Goal: Information Seeking & Learning: Learn about a topic

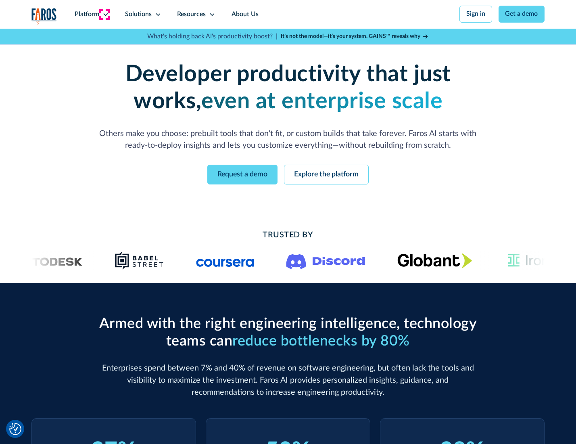
click at [105, 14] on icon at bounding box center [106, 14] width 6 height 6
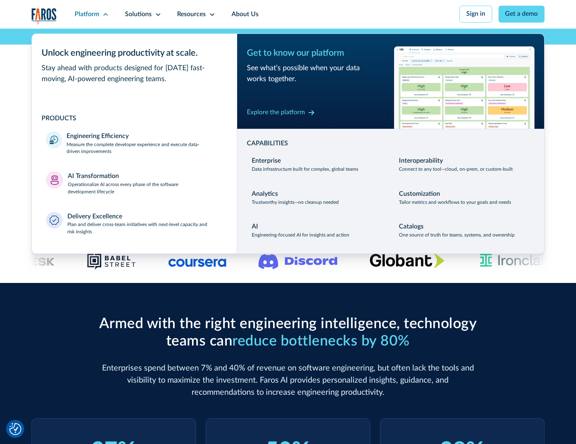
click at [144, 149] on p "Measure the complete developer experience and execute data-driven improvements" at bounding box center [145, 148] width 156 height 15
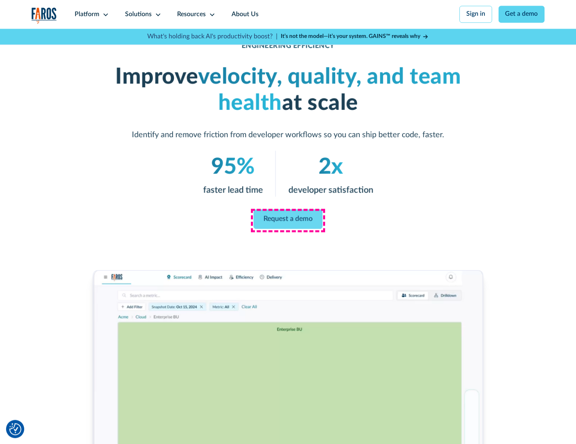
click at [288, 220] on link "Request a demo" at bounding box center [288, 218] width 69 height 19
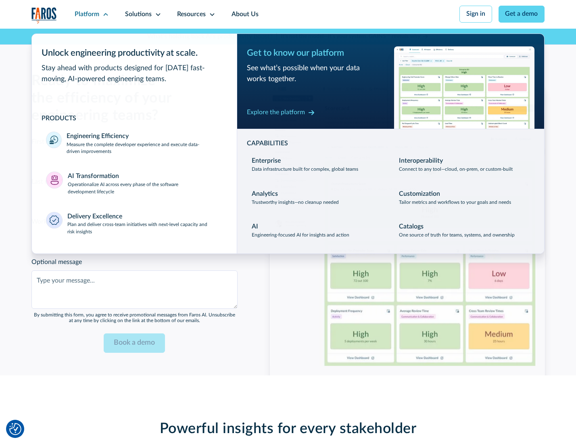
scroll to position [1757, 0]
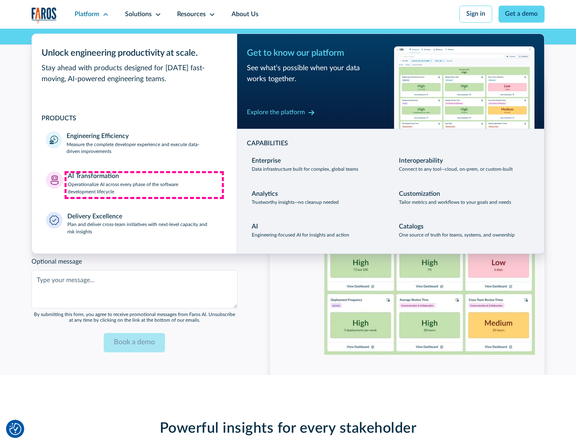
click at [144, 185] on p "Operationalize AI across every phase of the software development lifecycle" at bounding box center [145, 188] width 155 height 15
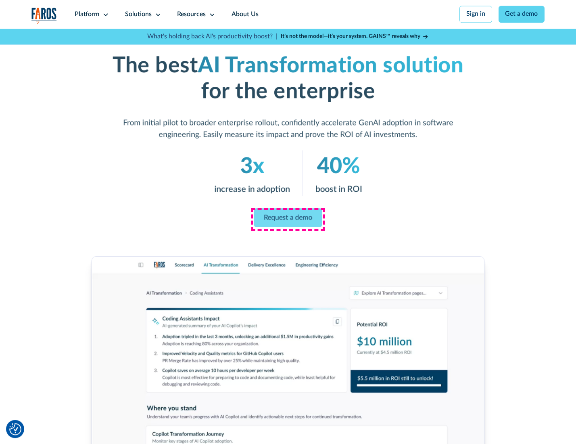
click at [288, 219] on link "Request a demo" at bounding box center [288, 217] width 68 height 19
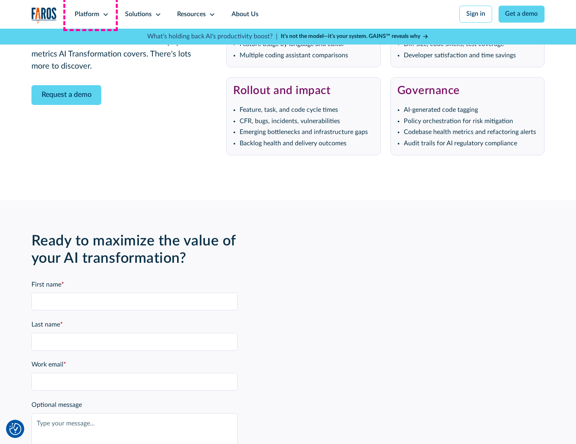
click at [90, 14] on div "Platform" at bounding box center [87, 15] width 25 height 10
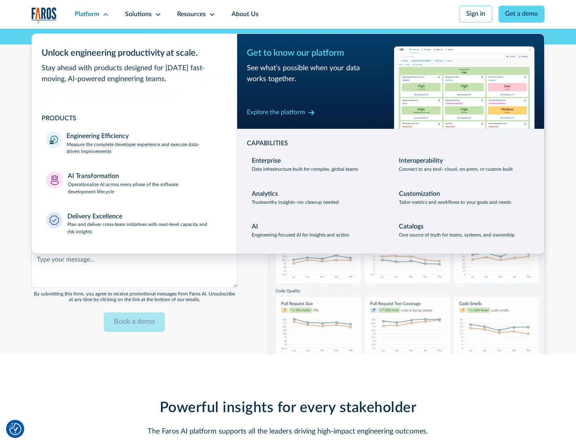
scroll to position [1951, 0]
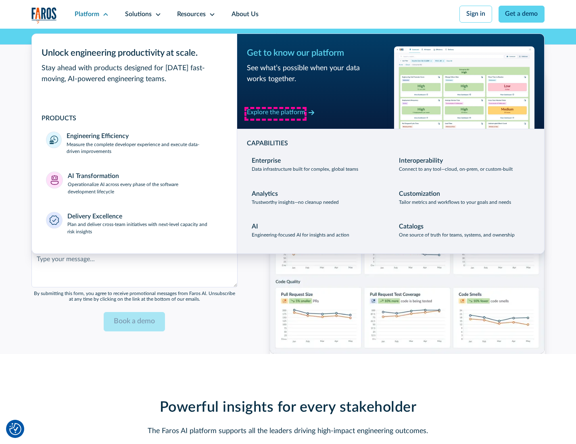
click at [276, 113] on div "Explore the platform" at bounding box center [276, 113] width 58 height 10
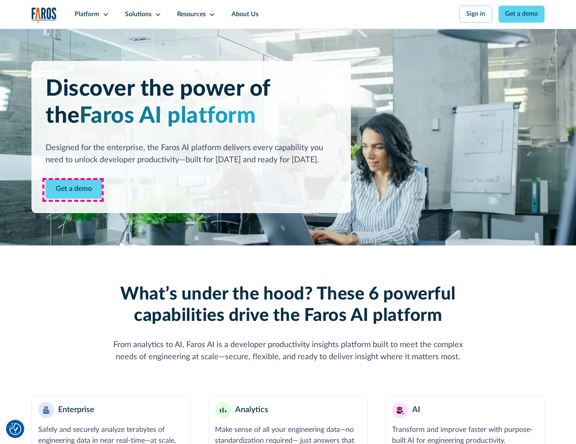
click at [73, 190] on link "Get a demo" at bounding box center [74, 189] width 57 height 20
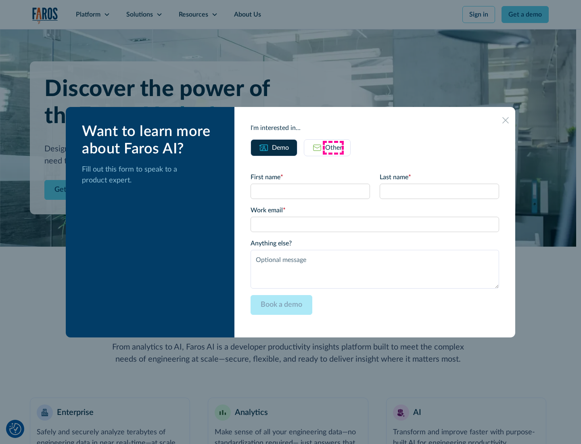
click at [333, 147] on div "Other" at bounding box center [333, 148] width 17 height 10
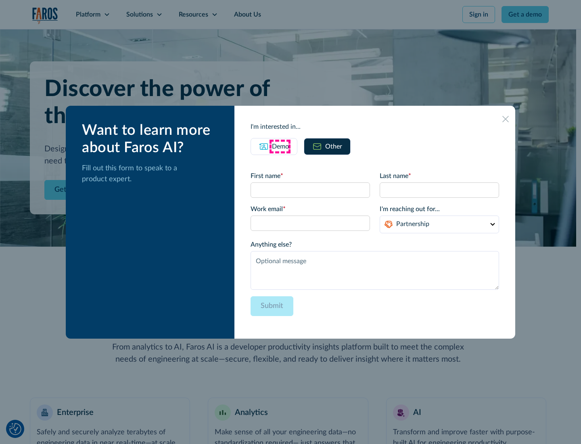
click at [280, 146] on div "Demo" at bounding box center [280, 147] width 17 height 10
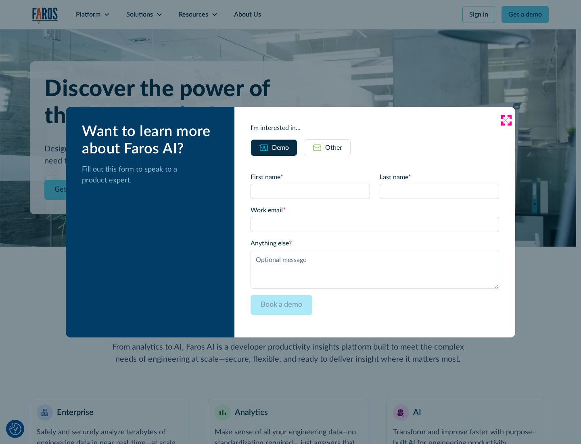
click at [506, 120] on icon at bounding box center [505, 120] width 6 height 6
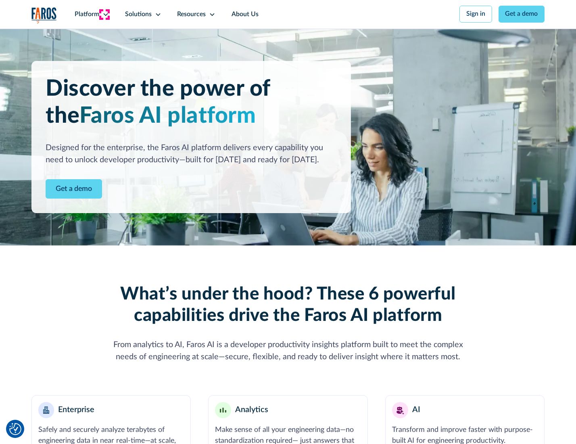
click at [105, 14] on icon at bounding box center [106, 14] width 6 height 6
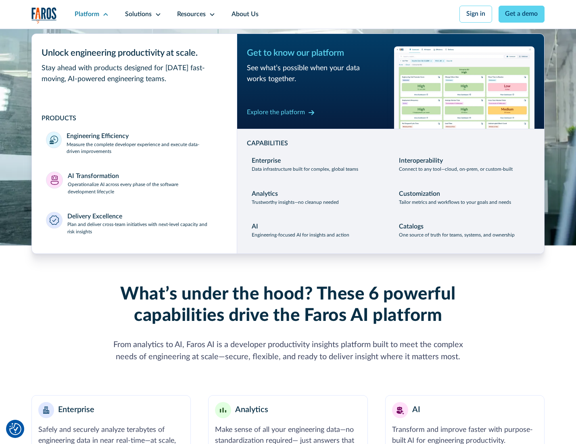
click at [144, 230] on p "Plan and deliver cross-team initiatives with next-level capacity and risk insig…" at bounding box center [144, 228] width 155 height 15
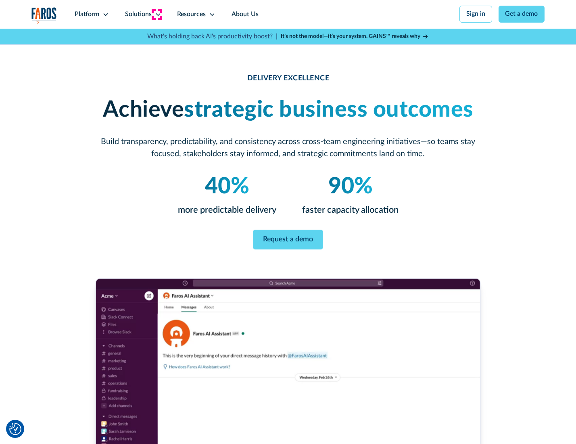
click at [157, 14] on icon at bounding box center [158, 14] width 6 height 6
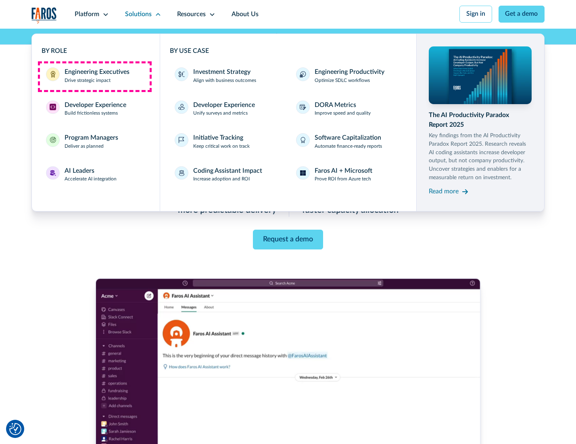
click at [94, 76] on div "Engineering Executives" at bounding box center [97, 72] width 65 height 10
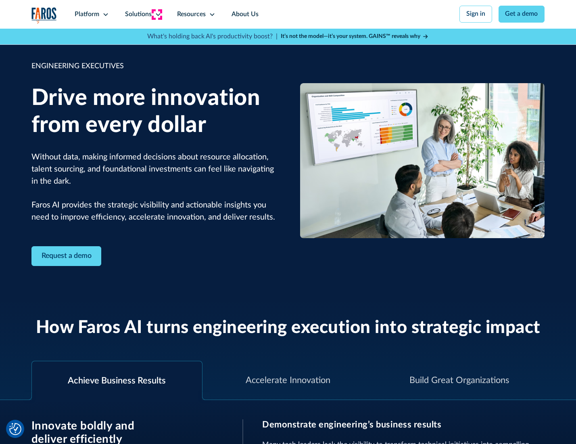
click at [157, 14] on icon at bounding box center [158, 14] width 6 height 6
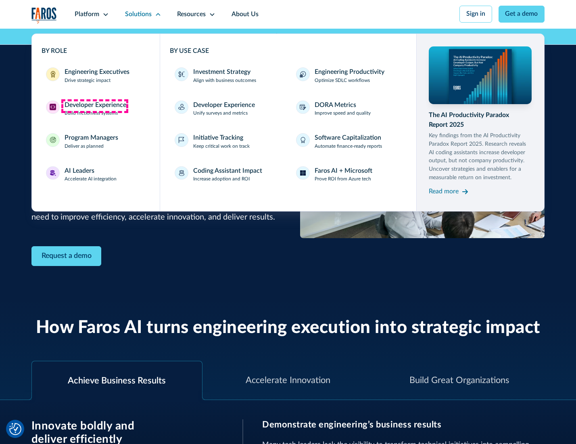
click at [94, 106] on div "Developer Experience" at bounding box center [96, 105] width 62 height 10
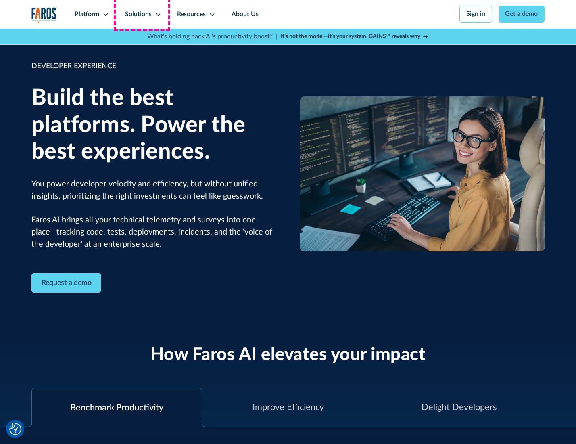
click at [142, 14] on div "Solutions" at bounding box center [138, 15] width 27 height 10
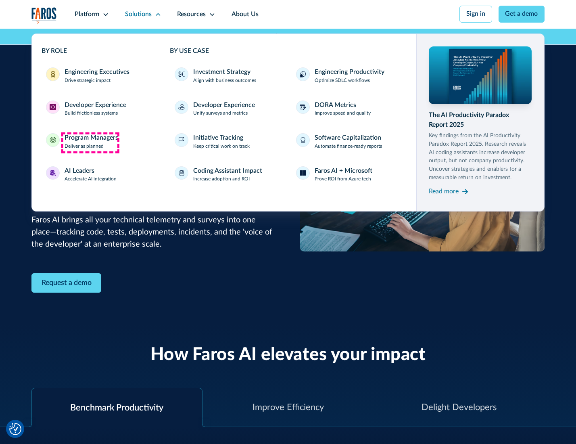
click at [90, 142] on div "Program Managers" at bounding box center [92, 138] width 54 height 10
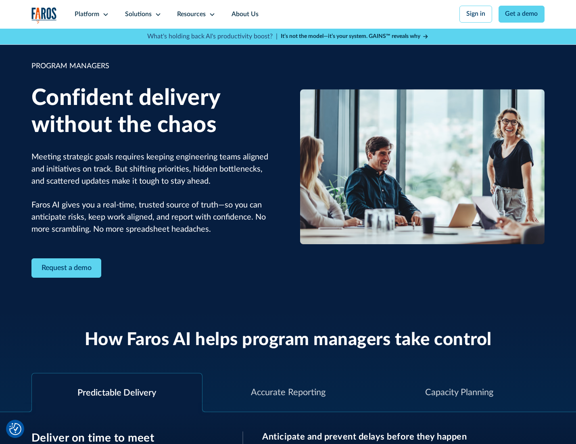
click at [157, 15] on icon at bounding box center [158, 14] width 6 height 6
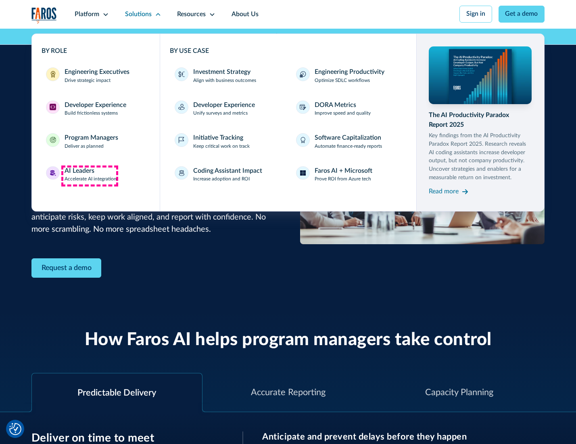
click at [90, 176] on div "AI Leaders" at bounding box center [80, 171] width 30 height 10
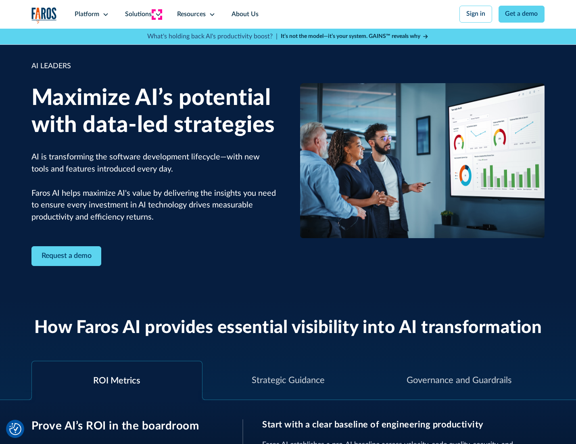
click at [157, 14] on icon at bounding box center [158, 14] width 6 height 6
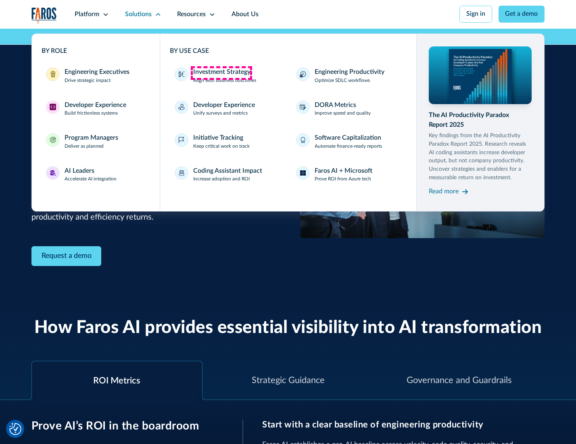
click at [221, 73] on div "Investment Strategy" at bounding box center [221, 72] width 57 height 10
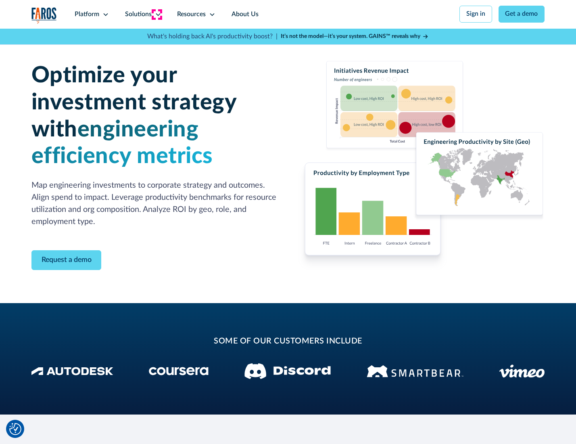
click at [157, 14] on icon at bounding box center [158, 14] width 6 height 6
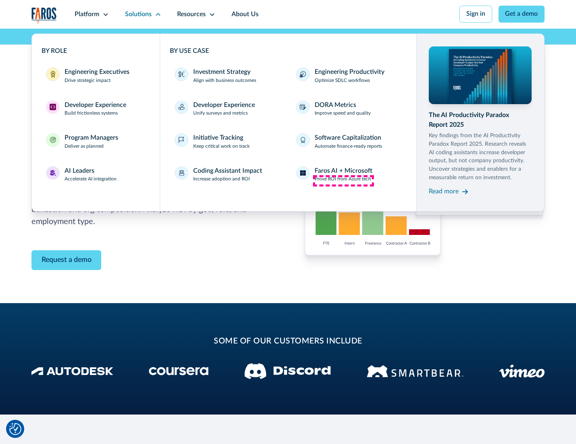
click at [343, 180] on p "Prove ROI from Azure tech" at bounding box center [343, 179] width 57 height 7
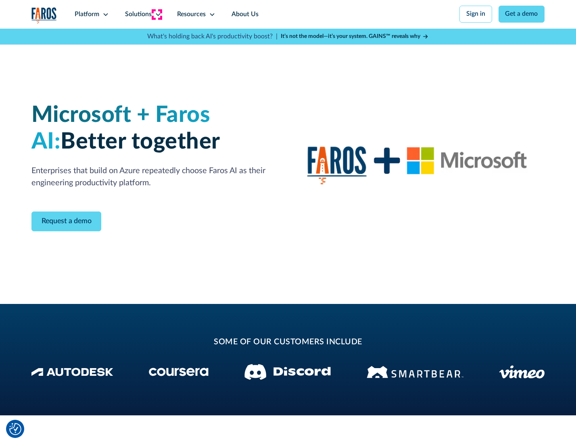
click at [157, 14] on icon at bounding box center [158, 14] width 6 height 6
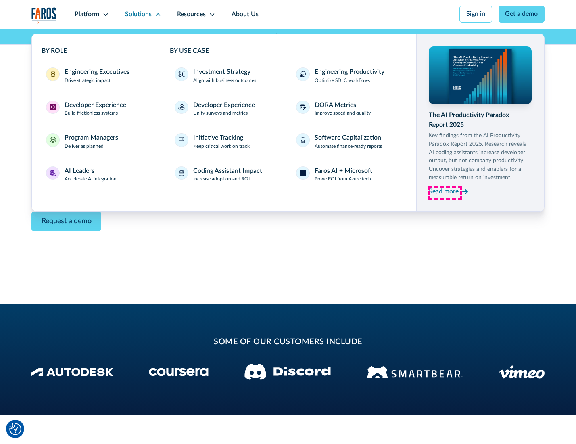
click at [445, 193] on div "Read more" at bounding box center [444, 192] width 30 height 10
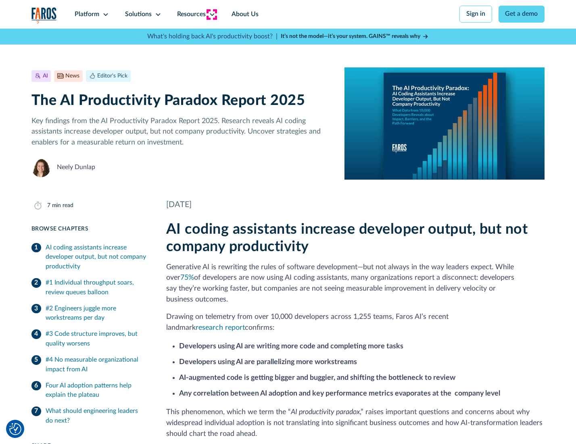
click at [211, 14] on icon at bounding box center [212, 14] width 6 height 6
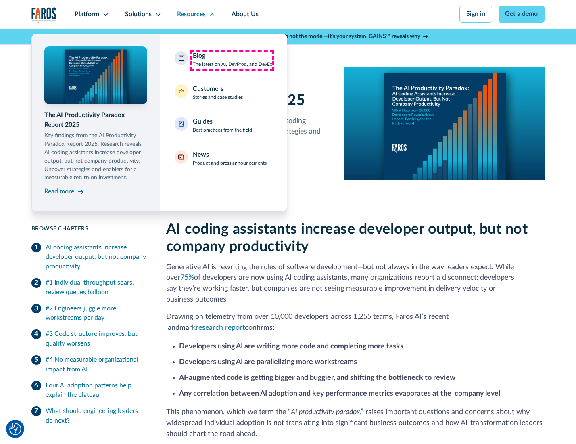
click at [232, 60] on div "Blog The latest on AI, DevProd, and DevEx" at bounding box center [233, 59] width 80 height 17
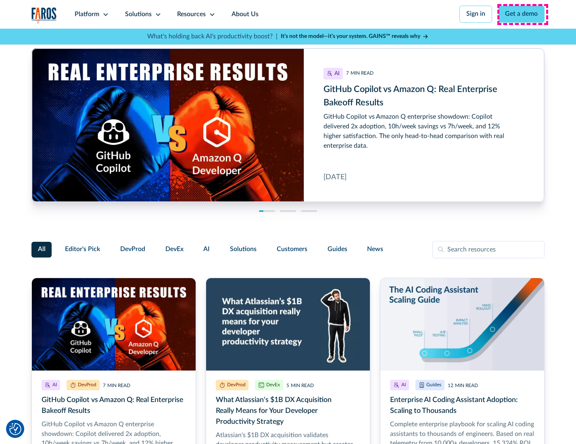
click at [523, 14] on link "Get a demo" at bounding box center [522, 14] width 46 height 17
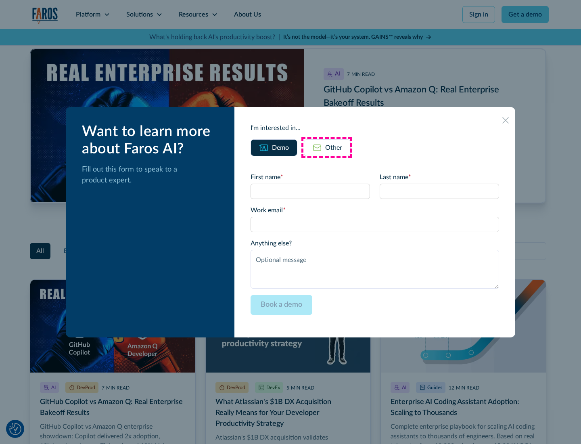
click at [327, 147] on div "Other" at bounding box center [333, 148] width 17 height 10
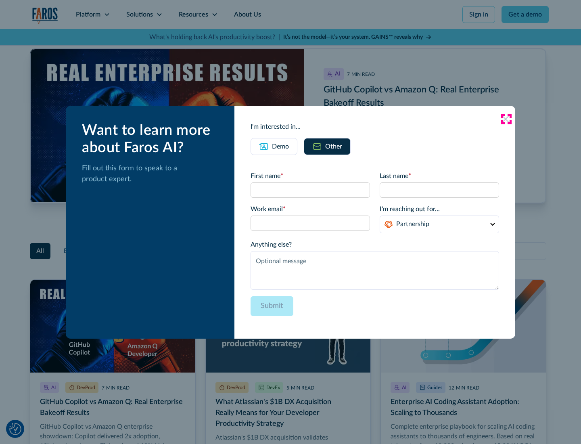
click at [506, 119] on icon at bounding box center [505, 119] width 6 height 6
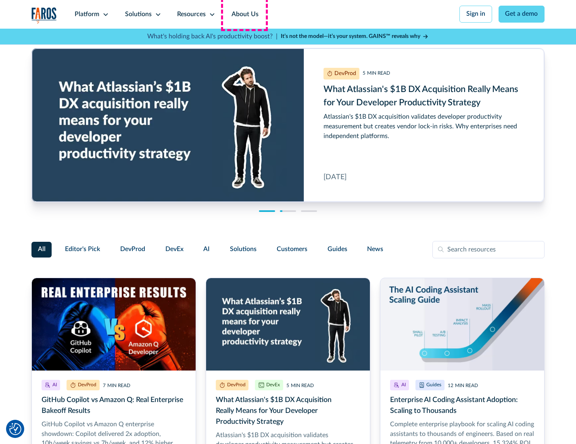
click at [244, 14] on link "About Us" at bounding box center [245, 14] width 43 height 29
